Goal: Complete application form

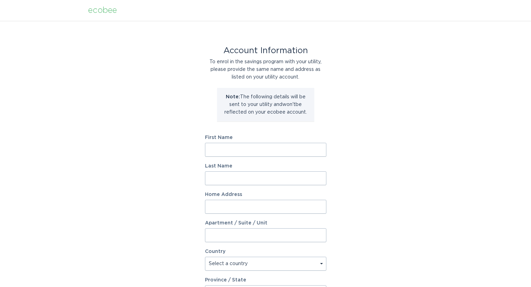
click at [248, 147] on input "First Name" at bounding box center [265, 150] width 121 height 14
type input "Sally"
type input "Mercedes"
type input "6"
type input "1617 W Admiral Blvd"
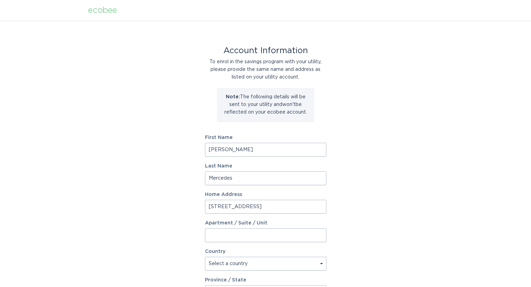
select select "US"
type input "Tulsa"
type input "74127"
select select "OK"
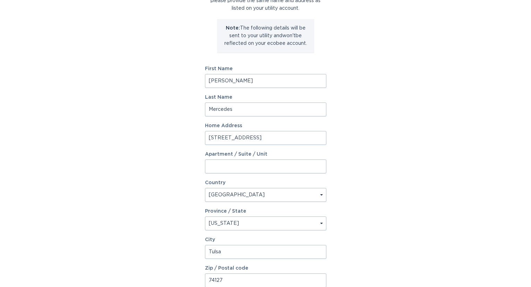
scroll to position [69, 0]
click at [290, 163] on input "Apartment / Suite / Unit" at bounding box center [265, 166] width 121 height 14
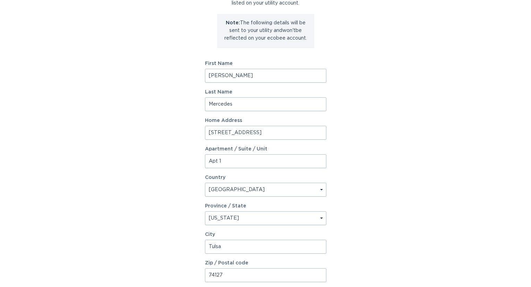
scroll to position [136, 0]
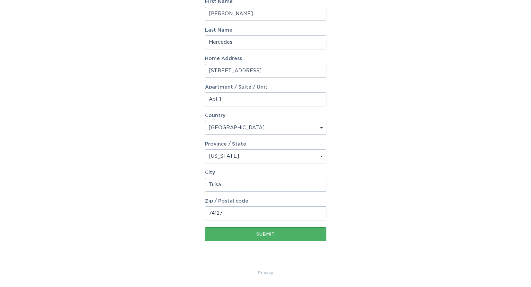
type input "Apt 1"
click at [268, 234] on div "Submit" at bounding box center [266, 234] width 115 height 4
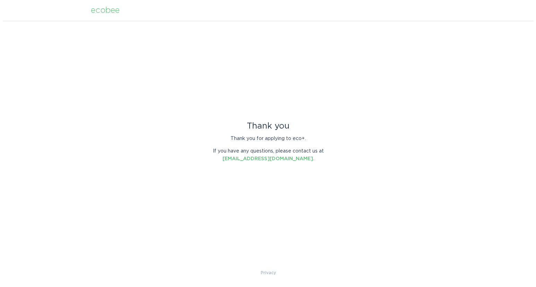
scroll to position [0, 0]
